Goal: Information Seeking & Learning: Learn about a topic

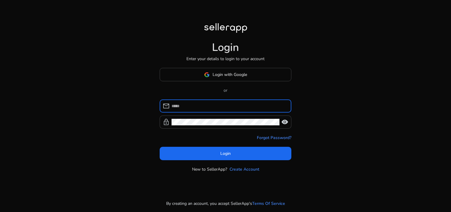
type input "**********"
click at [213, 152] on span at bounding box center [226, 153] width 132 height 14
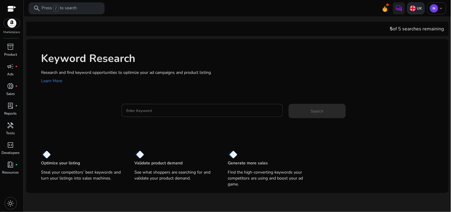
click at [417, 9] on p "UK" at bounding box center [419, 8] width 6 height 5
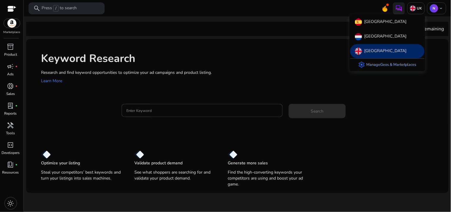
click at [387, 66] on link "settings Manage Geos & Marketplaces" at bounding box center [388, 65] width 68 height 12
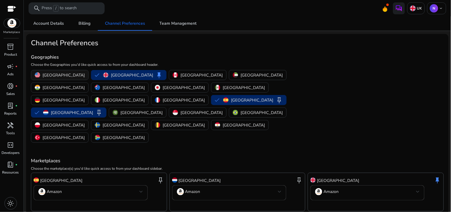
click at [63, 76] on p "[GEOGRAPHIC_DATA]" at bounding box center [64, 75] width 42 height 6
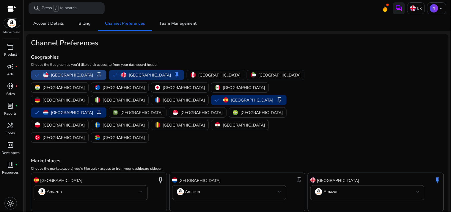
click at [129, 75] on p "[GEOGRAPHIC_DATA]" at bounding box center [150, 75] width 42 height 6
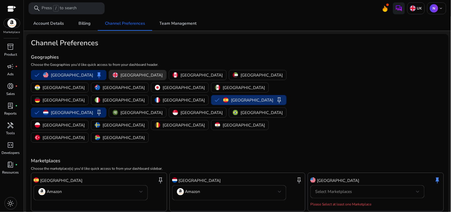
click at [231, 97] on p "[GEOGRAPHIC_DATA]" at bounding box center [252, 100] width 42 height 6
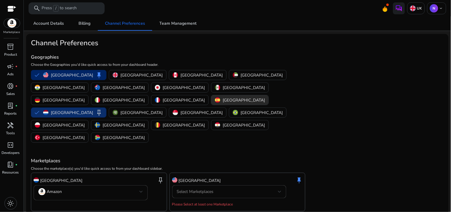
click at [48, 110] on img "button" at bounding box center [45, 112] width 5 height 5
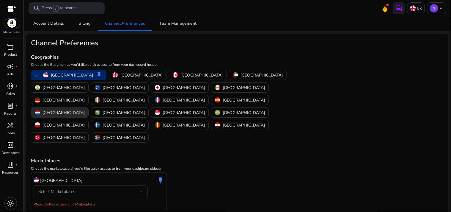
click at [111, 188] on div "Select Marketplaces" at bounding box center [88, 191] width 101 height 7
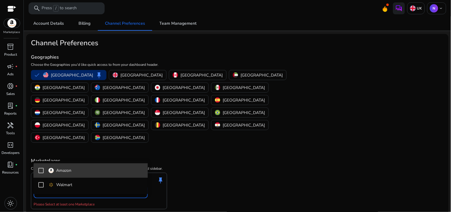
click at [99, 173] on span "Amazon" at bounding box center [95, 170] width 95 height 7
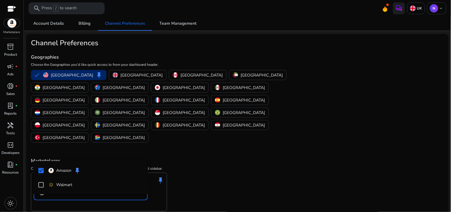
click at [242, 134] on div at bounding box center [225, 106] width 451 height 212
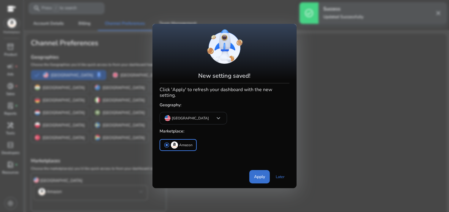
click at [260, 173] on span "Apply" at bounding box center [259, 176] width 11 height 6
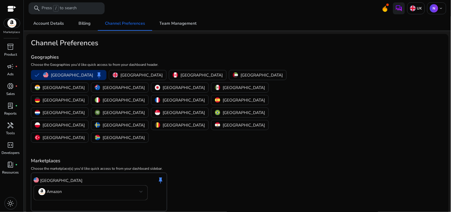
click at [437, 15] on span "close" at bounding box center [440, 13] width 7 height 7
click at [418, 9] on p "UK" at bounding box center [419, 8] width 6 height 5
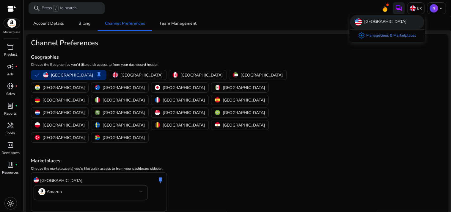
click at [391, 22] on div "[GEOGRAPHIC_DATA]" at bounding box center [387, 22] width 74 height 14
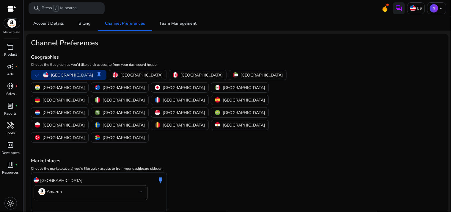
click at [13, 130] on p "Tools" at bounding box center [10, 132] width 9 height 5
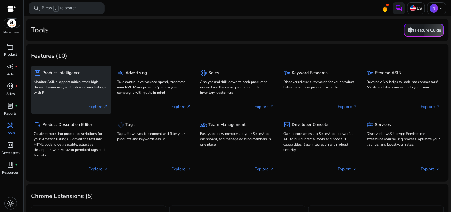
click at [89, 96] on div "package Product Intelligence Monitor ASINs, opportunities, track high-demand ke…" at bounding box center [71, 82] width 74 height 28
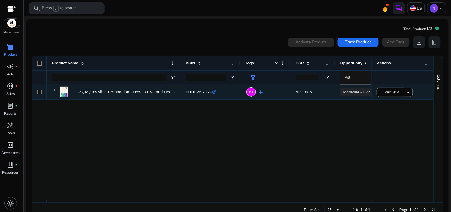
click at [42, 92] on div at bounding box center [39, 92] width 15 height 15
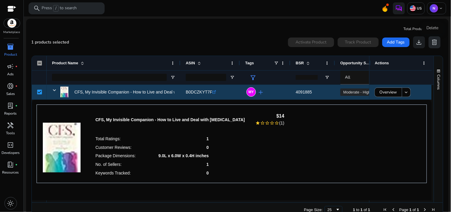
click at [433, 45] on span "delete" at bounding box center [434, 42] width 7 height 7
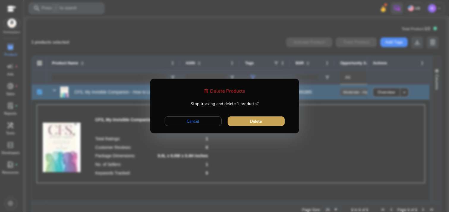
click at [262, 121] on span "Delete" at bounding box center [256, 121] width 12 height 6
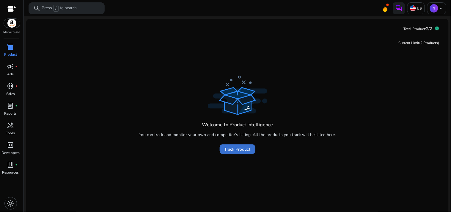
click at [237, 151] on span "Track Product" at bounding box center [237, 149] width 26 height 6
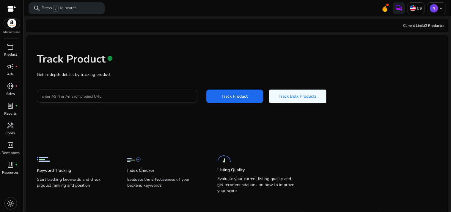
click at [107, 100] on div at bounding box center [117, 96] width 151 height 13
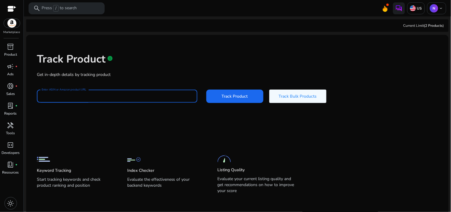
paste input "**********"
type input "**********"
click at [237, 100] on span at bounding box center [234, 96] width 57 height 14
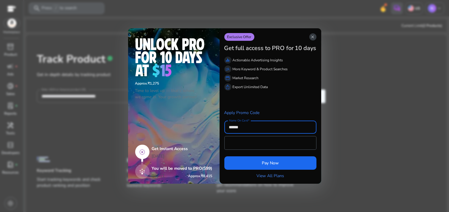
click at [313, 38] on span "close" at bounding box center [313, 36] width 5 height 5
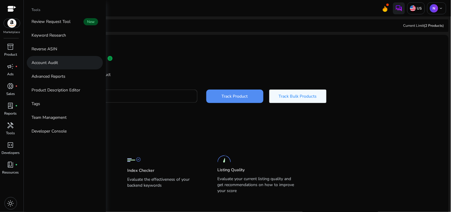
click at [58, 63] on link "Account Audit" at bounding box center [65, 62] width 76 height 13
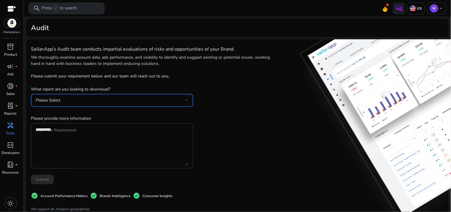
click at [123, 101] on div "Please Select" at bounding box center [110, 100] width 149 height 7
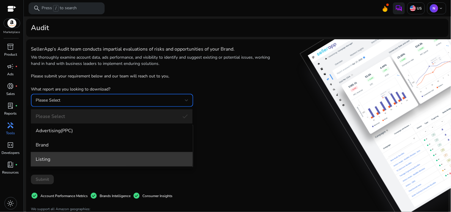
click at [84, 158] on span "Listing" at bounding box center [112, 159] width 152 height 7
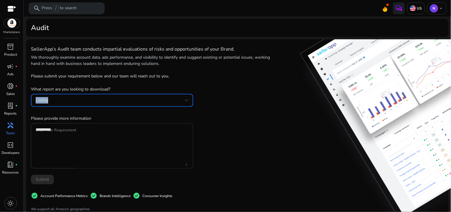
click at [90, 135] on textarea "Enter Your Requirement" at bounding box center [112, 145] width 152 height 39
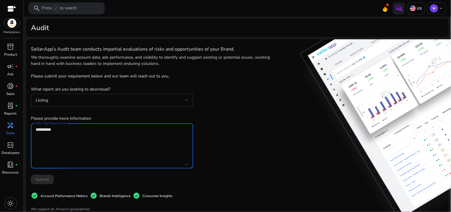
paste textarea "**********"
type textarea "**********"
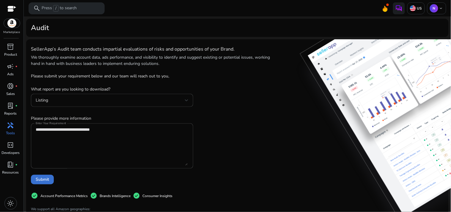
click at [45, 179] on span "Submit" at bounding box center [42, 179] width 13 height 6
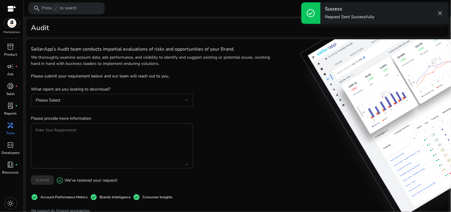
click at [439, 11] on span "close" at bounding box center [440, 13] width 7 height 7
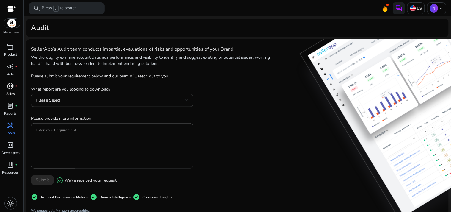
click at [11, 87] on span "donut_small" at bounding box center [10, 85] width 7 height 7
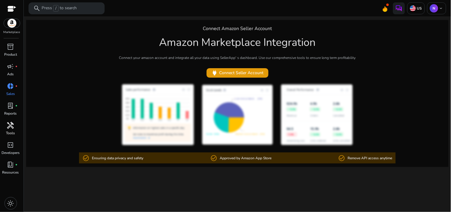
click at [11, 129] on div "handyman" at bounding box center [10, 125] width 17 height 10
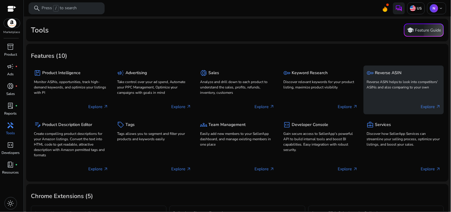
click at [403, 84] on p "Reverse ASIN helps to look into competitors' ASINs and also comparing to your o…" at bounding box center [404, 84] width 74 height 11
click at [403, 83] on p "Reverse ASIN helps to look into competitors' ASINs and also comparing to your o…" at bounding box center [404, 84] width 74 height 11
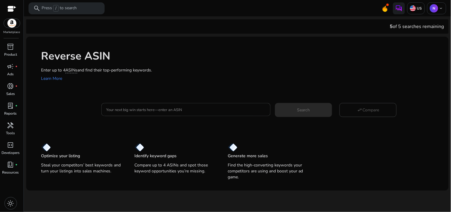
click at [165, 111] on input "Your next big win starts here—enter an ASIN" at bounding box center [186, 109] width 160 height 7
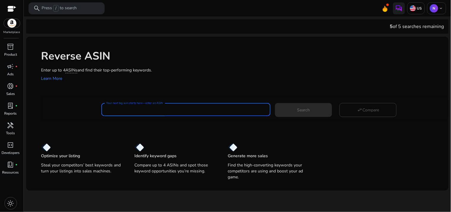
paste input "**********"
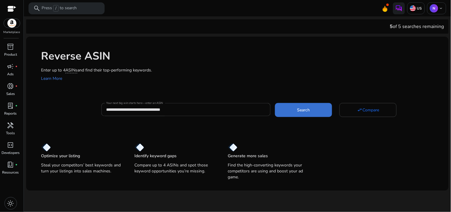
click at [310, 109] on span "Search" at bounding box center [303, 110] width 13 height 6
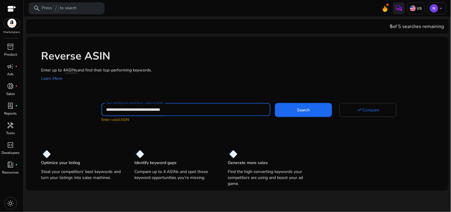
click at [159, 112] on input "**********" at bounding box center [186, 109] width 160 height 7
type input "**********"
click at [308, 108] on span "Search" at bounding box center [303, 110] width 13 height 6
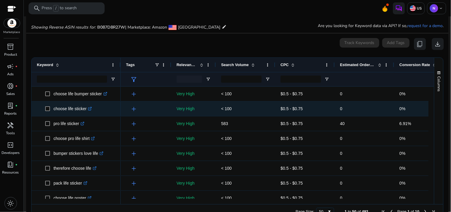
scroll to position [64, 0]
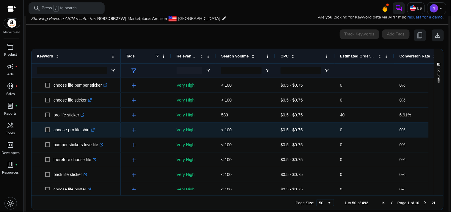
click at [72, 129] on p "choose pro life shirt .st0{fill:#2c8af8}" at bounding box center [74, 130] width 41 height 12
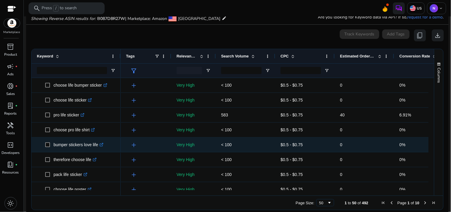
click at [76, 145] on p "bumper stickers love life .st0{fill:#2c8af8}" at bounding box center [79, 145] width 50 height 12
copy p "bumper stickers love life"
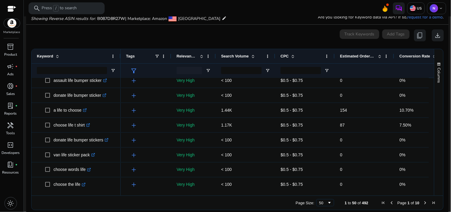
scroll to position [198, 0]
click at [11, 130] on div "handyman" at bounding box center [10, 125] width 17 height 10
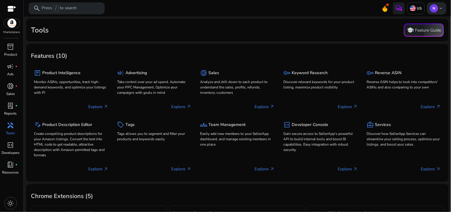
click at [432, 10] on p "N" at bounding box center [434, 8] width 8 height 8
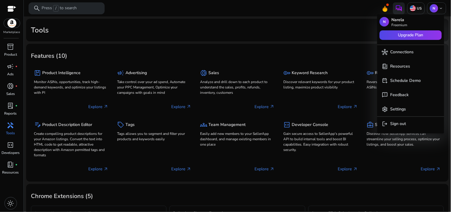
click at [303, 50] on div at bounding box center [225, 106] width 451 height 212
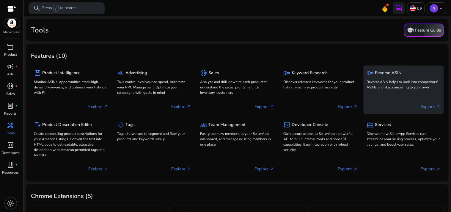
click at [384, 90] on div "key Reverse ASIN Reverse ASIN helps to look into competitors' ASINs and also co…" at bounding box center [404, 79] width 74 height 23
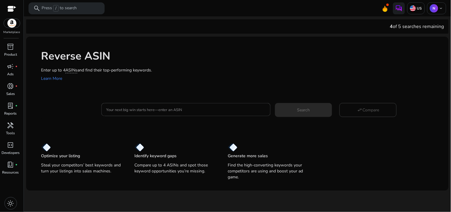
click at [175, 92] on div "Reverse ASIN Enter up to 4 ASINs and find their top-performing keywords. Learn …" at bounding box center [237, 65] width 423 height 57
click at [165, 116] on mat-card "Your next big win starts here—enter an ASIN Search swap_horiz Compare" at bounding box center [245, 109] width 408 height 24
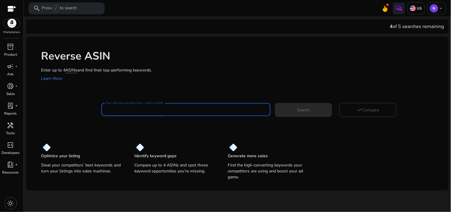
click at [166, 110] on input "Your next big win starts here—enter an ASIN" at bounding box center [186, 109] width 160 height 7
click at [218, 109] on input "Your next big win starts here—enter an ASIN" at bounding box center [186, 109] width 160 height 7
click at [251, 125] on div "Reverse ASIN Enter up to 4 ASINs and find their top-performing keywords. Learn …" at bounding box center [237, 109] width 423 height 145
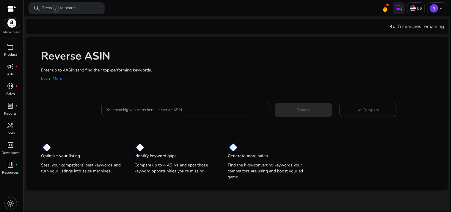
click at [169, 112] on div at bounding box center [186, 109] width 160 height 13
